Goal: Information Seeking & Learning: Compare options

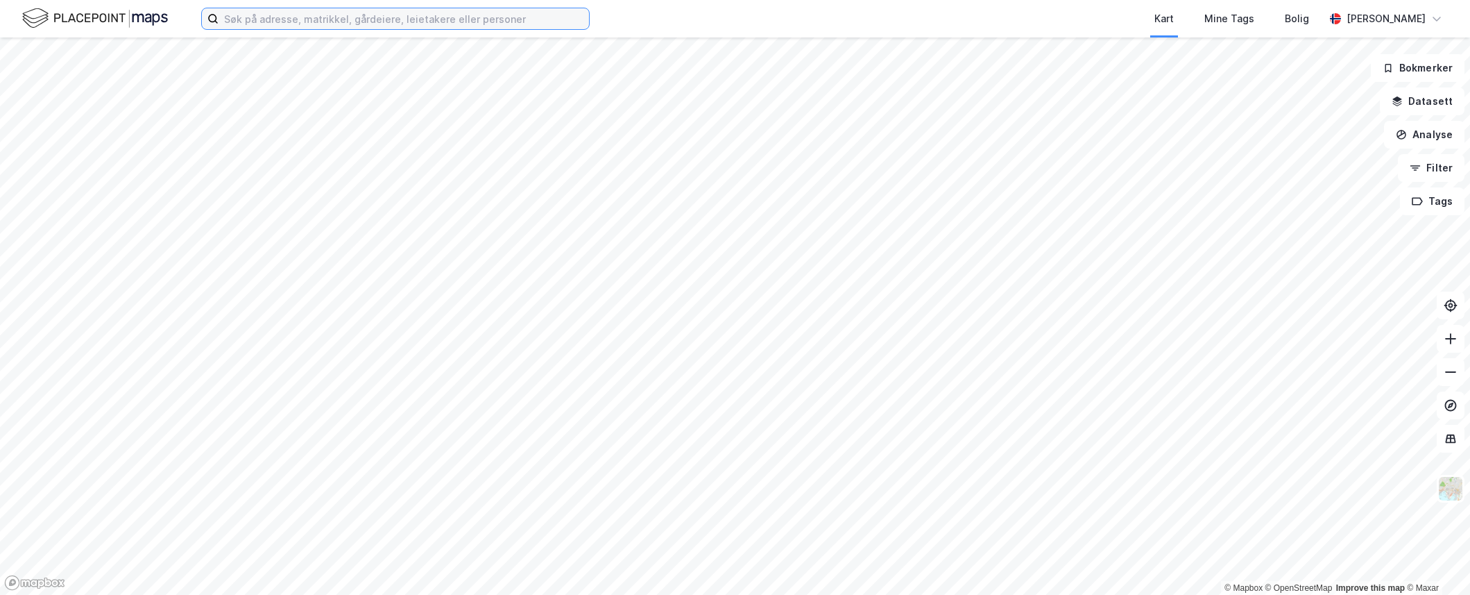
click at [366, 21] on input at bounding box center [404, 18] width 370 height 21
click at [619, 10] on div "Kart Mine Tags Bolig [PERSON_NAME]" at bounding box center [735, 18] width 1470 height 37
click at [829, 25] on div "Kart Mine Tags Bolig [PERSON_NAME] © Mapbox © OpenStreetMap Improve this map © …" at bounding box center [735, 297] width 1470 height 595
